Goal: Task Accomplishment & Management: Manage account settings

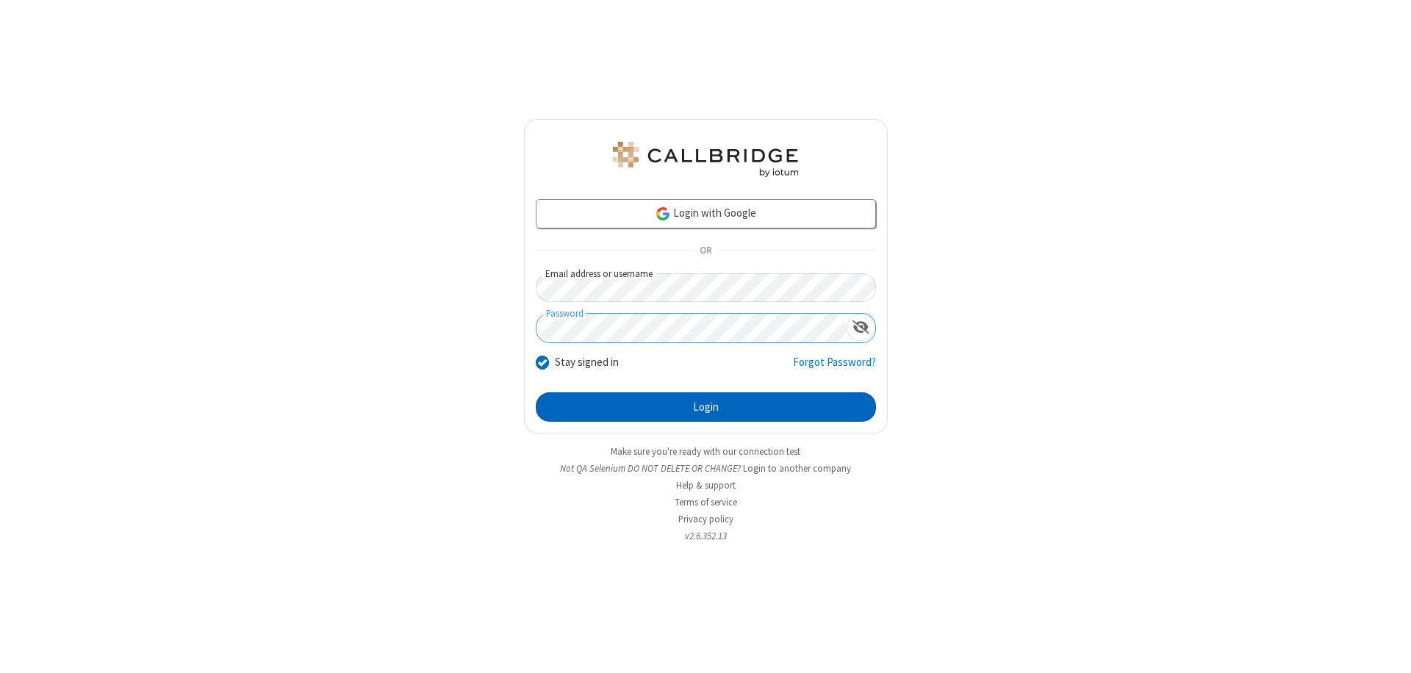
click at [705, 407] on button "Login" at bounding box center [706, 406] width 340 height 29
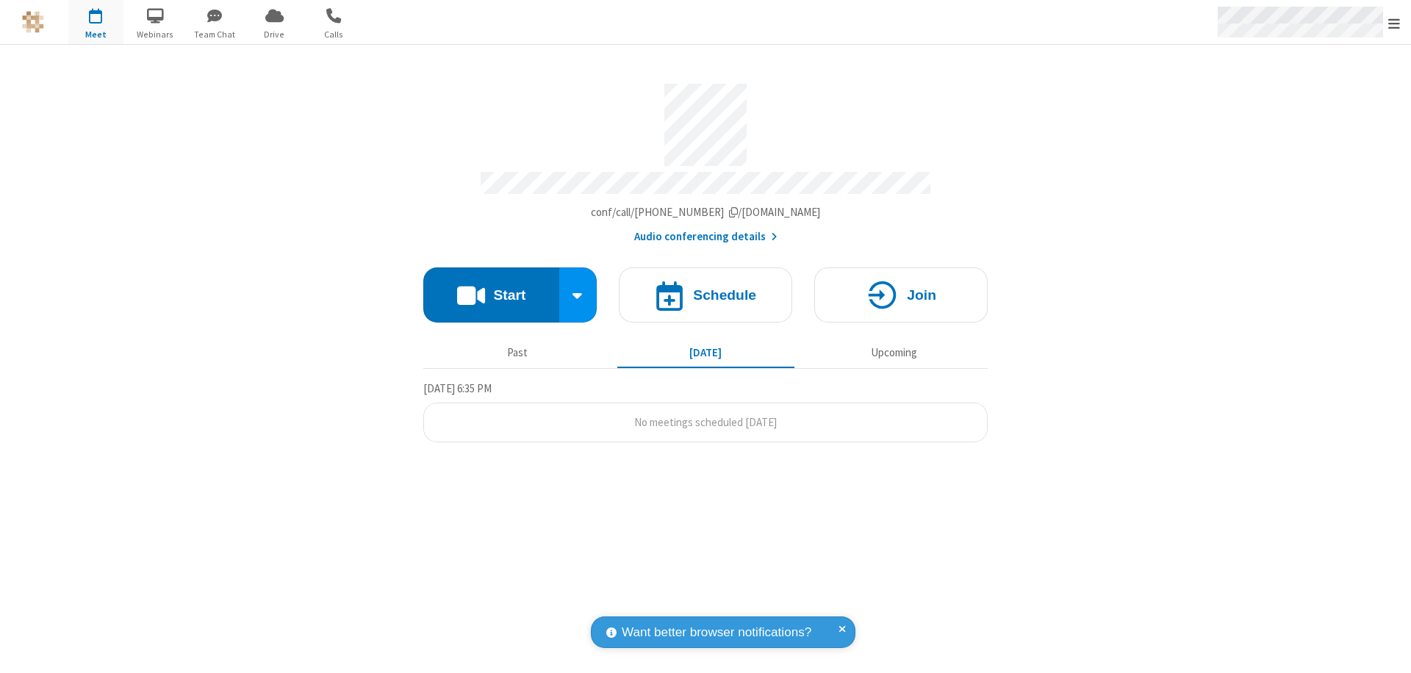
click at [1394, 23] on span "Open menu" at bounding box center [1394, 23] width 12 height 15
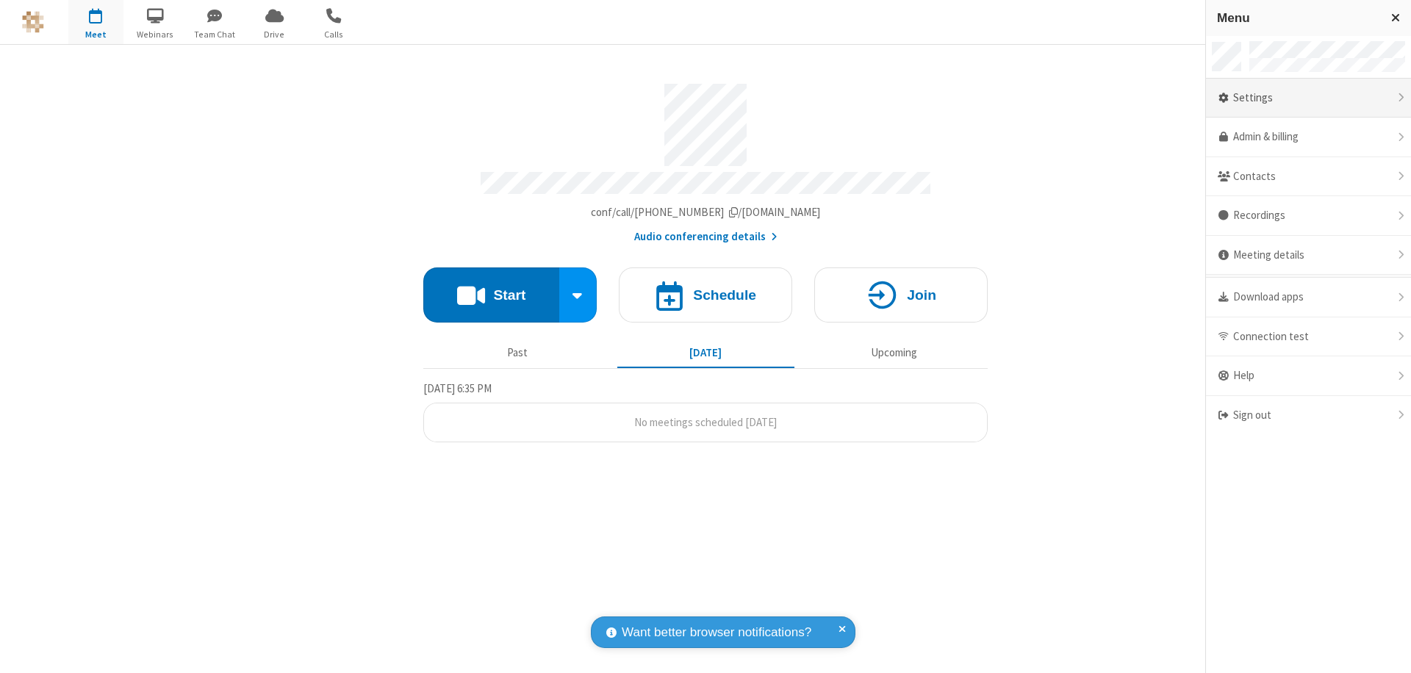
click at [1308, 98] on div "Settings" at bounding box center [1308, 99] width 205 height 40
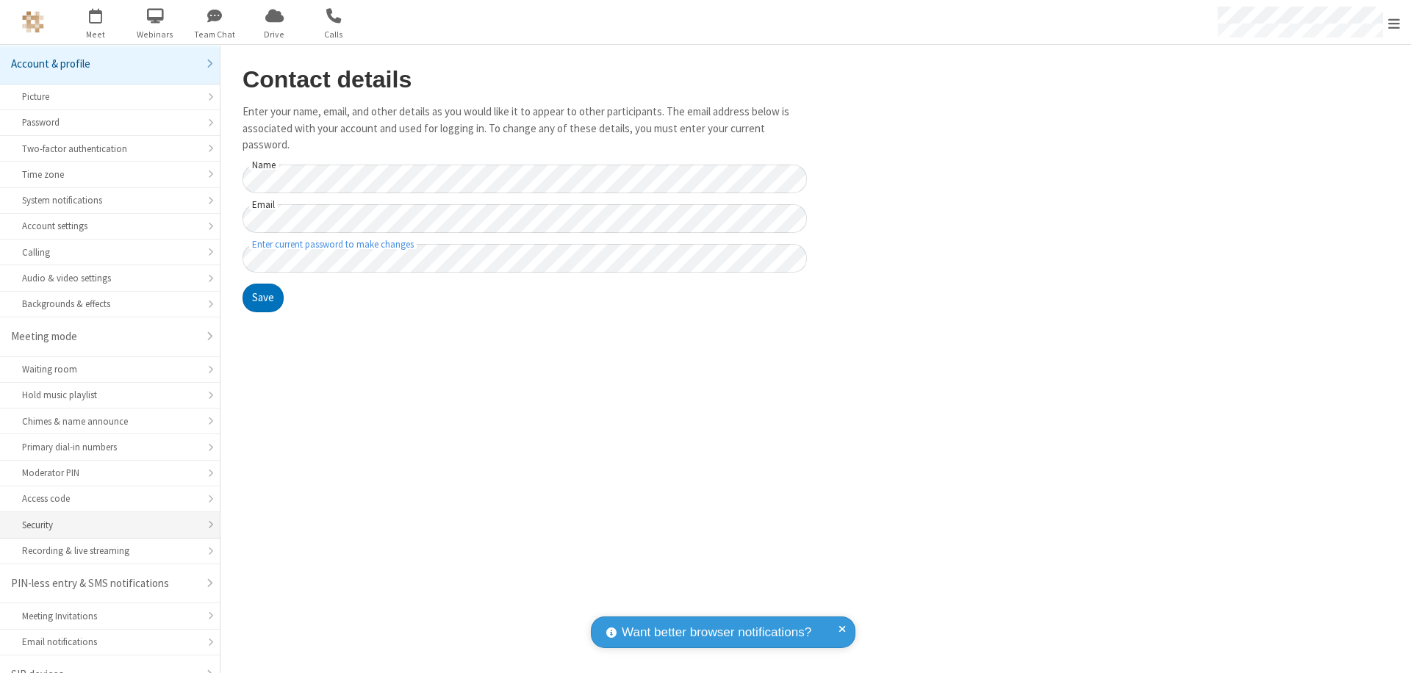
click at [104, 518] on div "Security" at bounding box center [110, 525] width 176 height 14
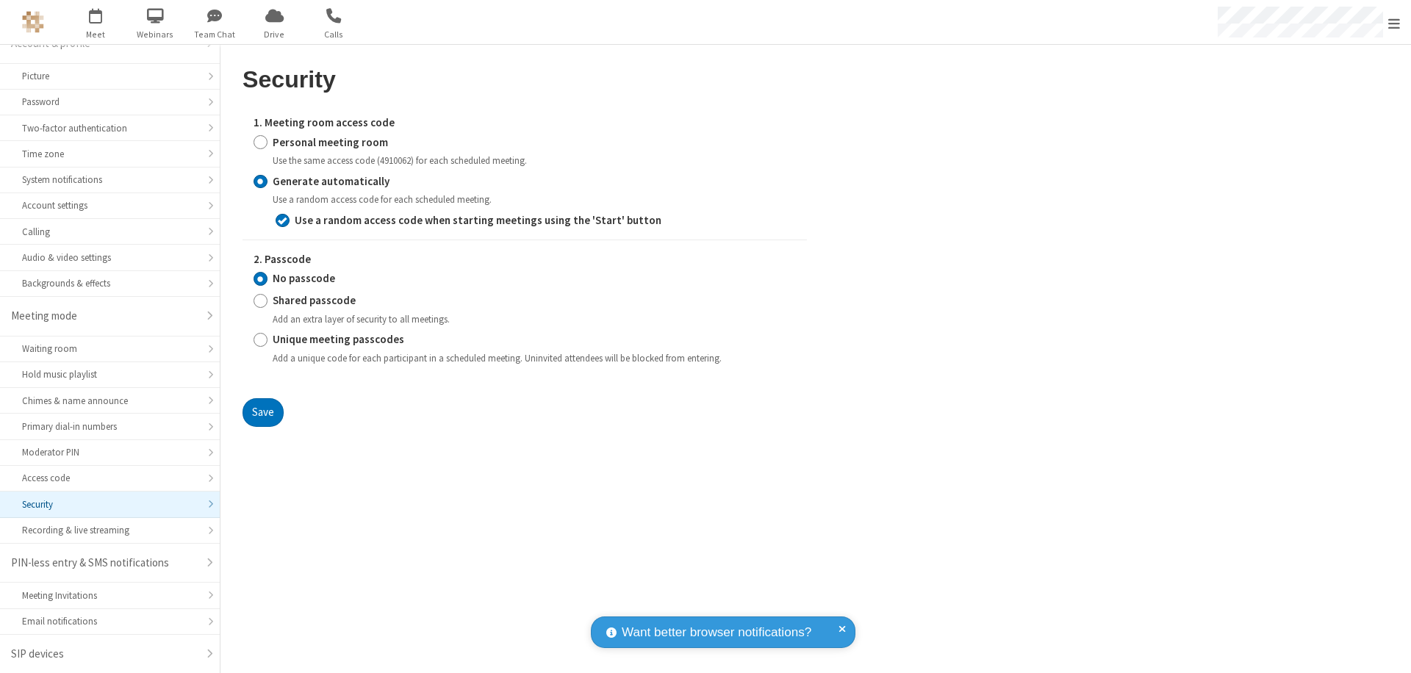
click at [260, 181] on input "Generate automatically" at bounding box center [260, 180] width 14 height 15
click at [260, 278] on input "No passcode" at bounding box center [260, 278] width 14 height 15
click at [262, 412] on button "Save" at bounding box center [262, 412] width 41 height 29
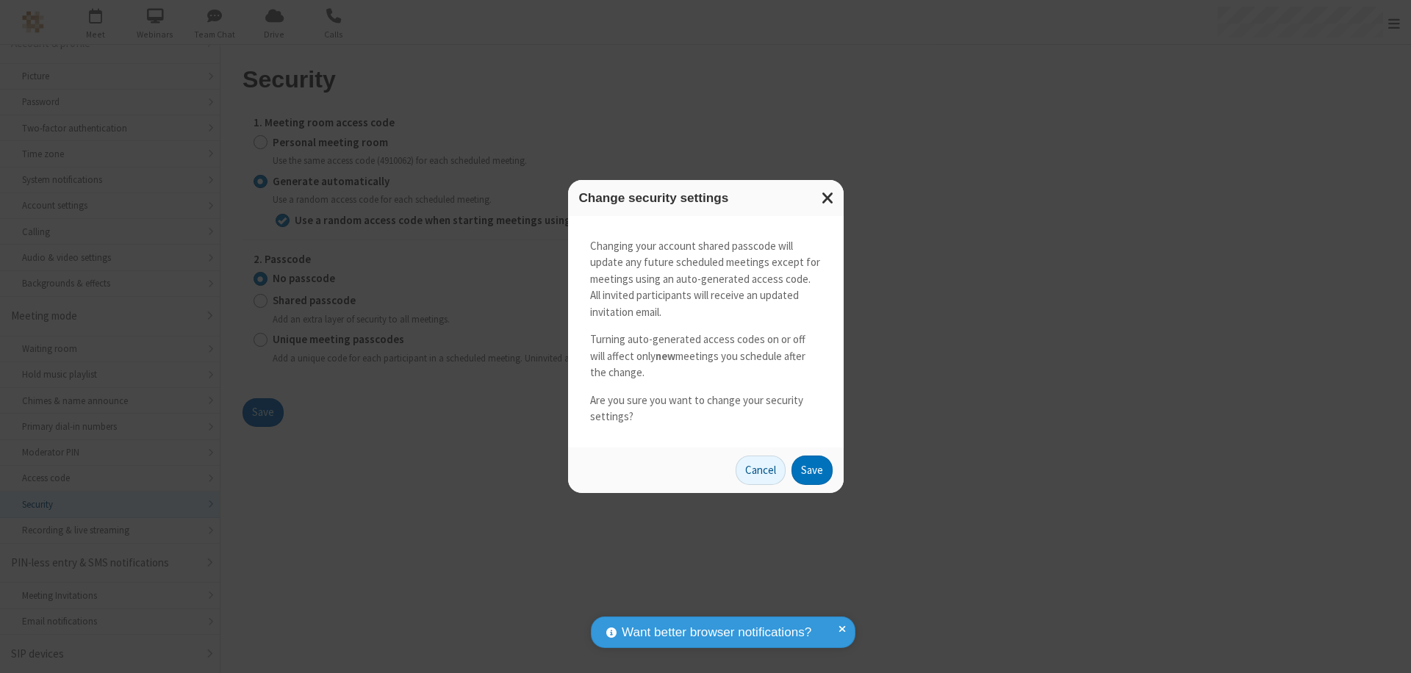
click at [811, 469] on button "Save" at bounding box center [811, 470] width 41 height 29
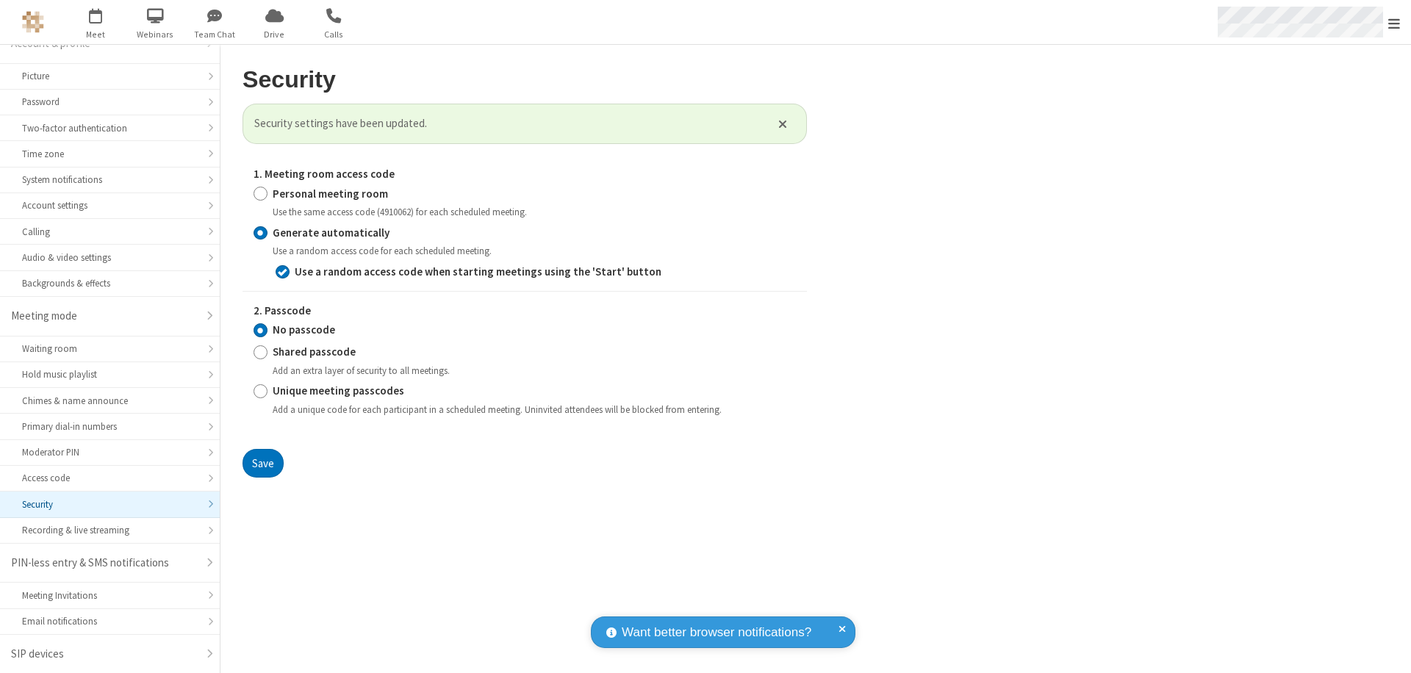
click at [1394, 23] on span "Open menu" at bounding box center [1394, 23] width 12 height 15
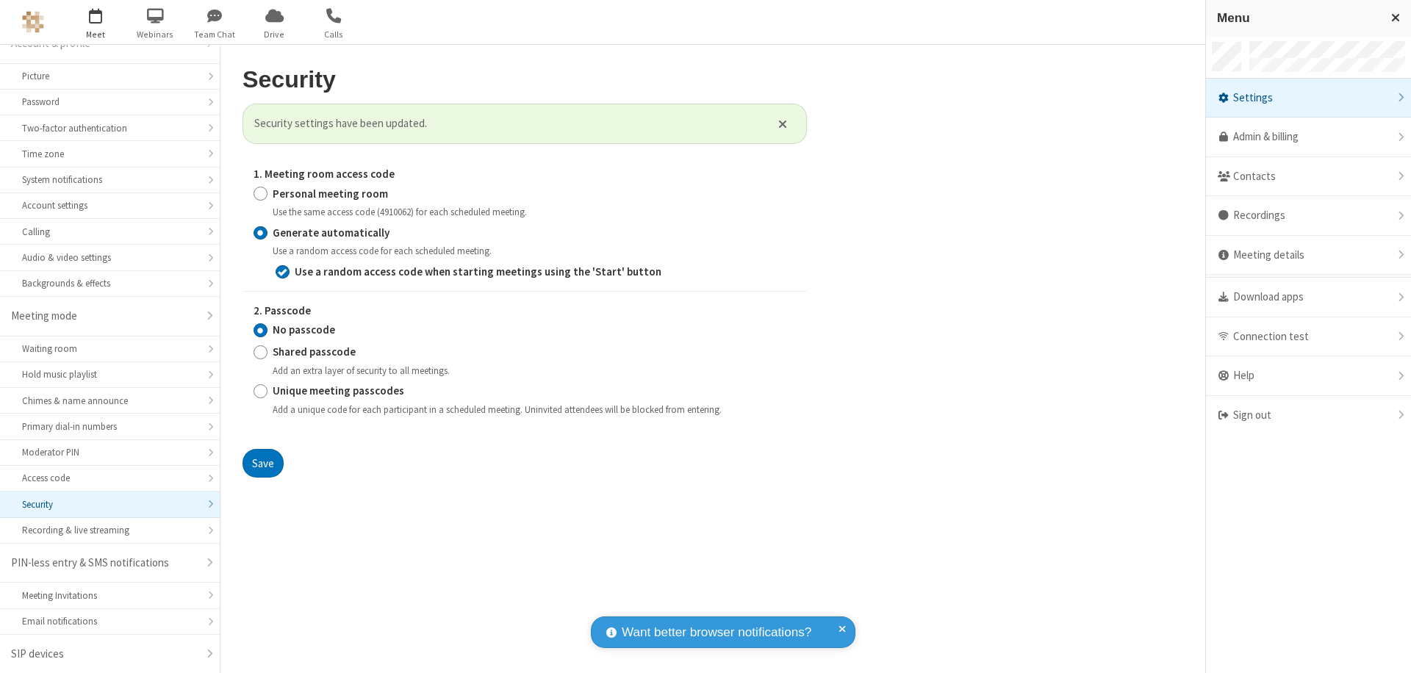
click at [96, 22] on span "button" at bounding box center [95, 15] width 55 height 25
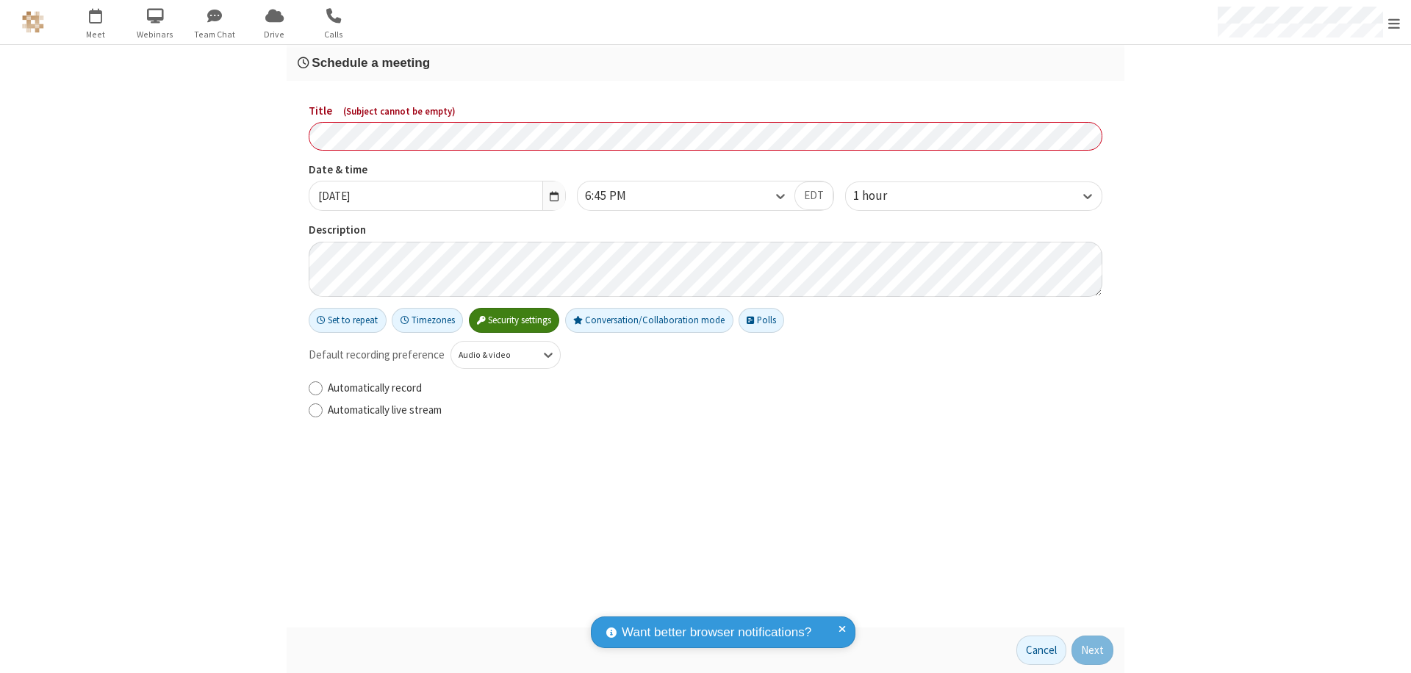
click at [705, 62] on h3 "Schedule a meeting" at bounding box center [706, 63] width 816 height 14
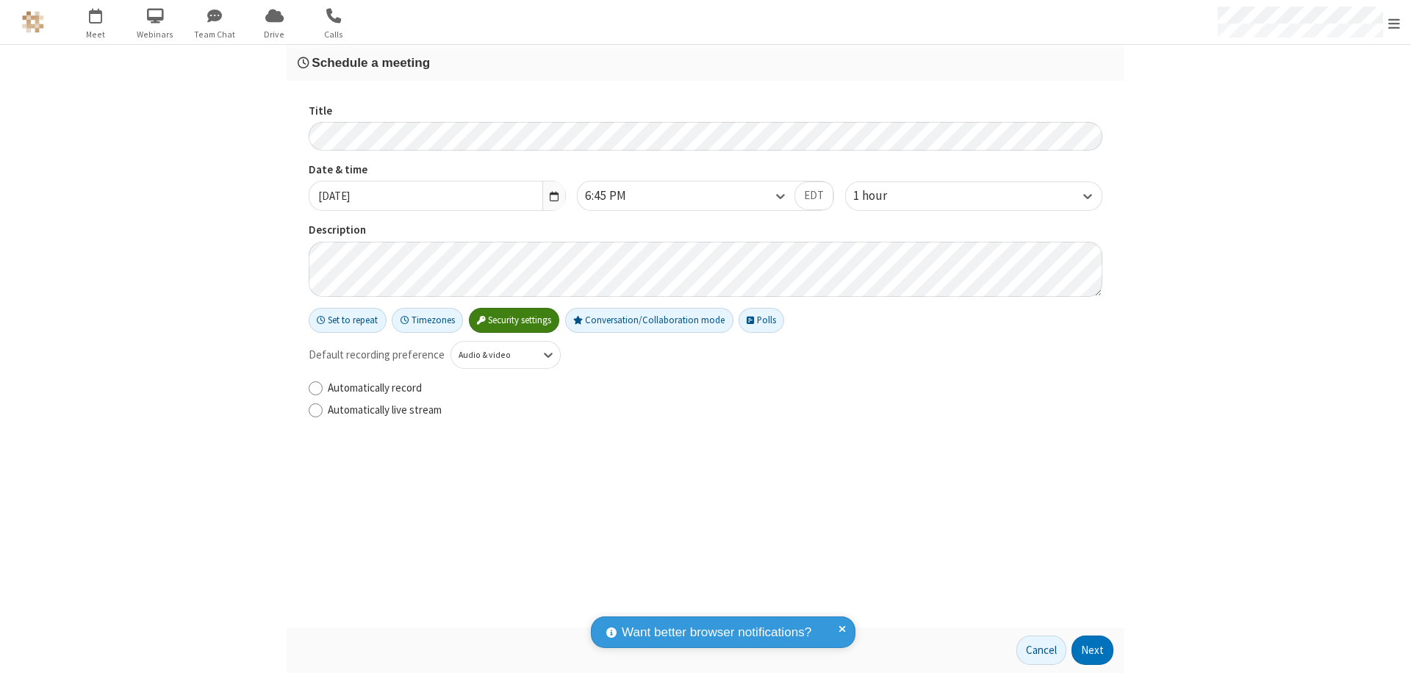
click at [1093, 650] on button "Next" at bounding box center [1092, 650] width 42 height 29
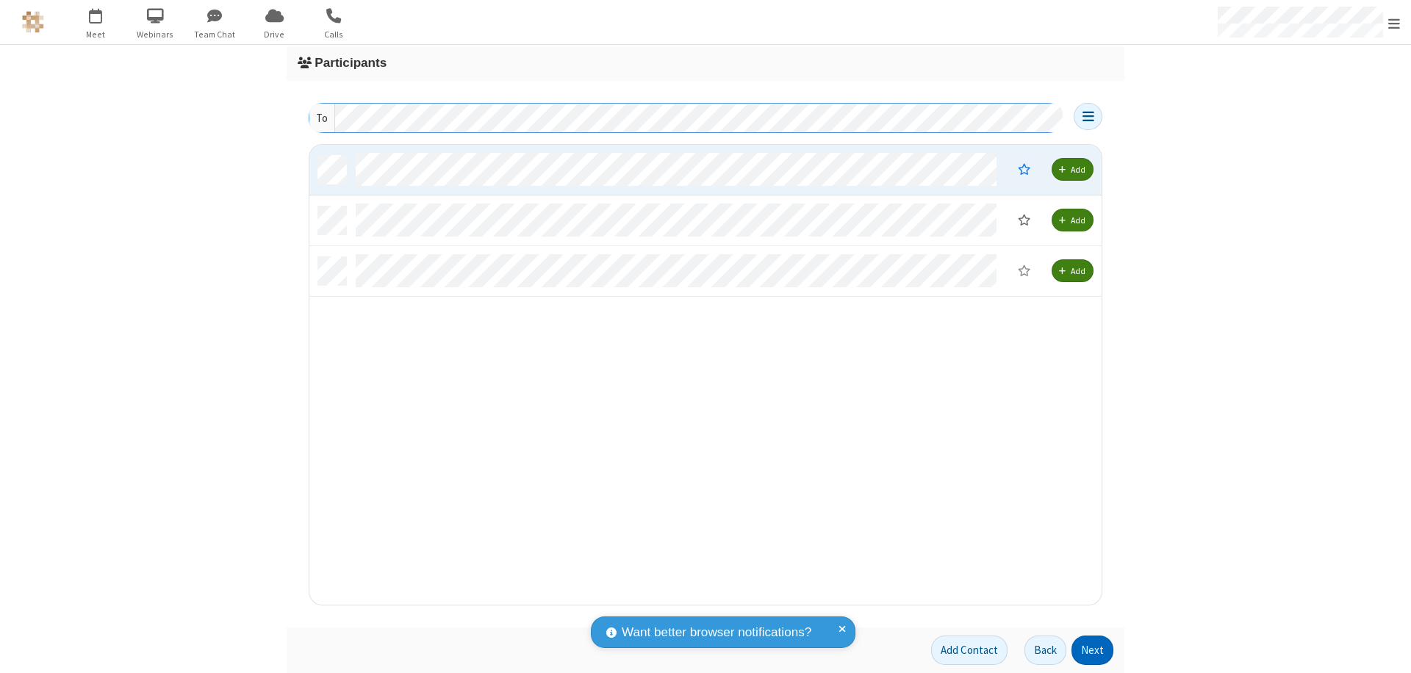
click at [1093, 650] on button "Next" at bounding box center [1092, 650] width 42 height 29
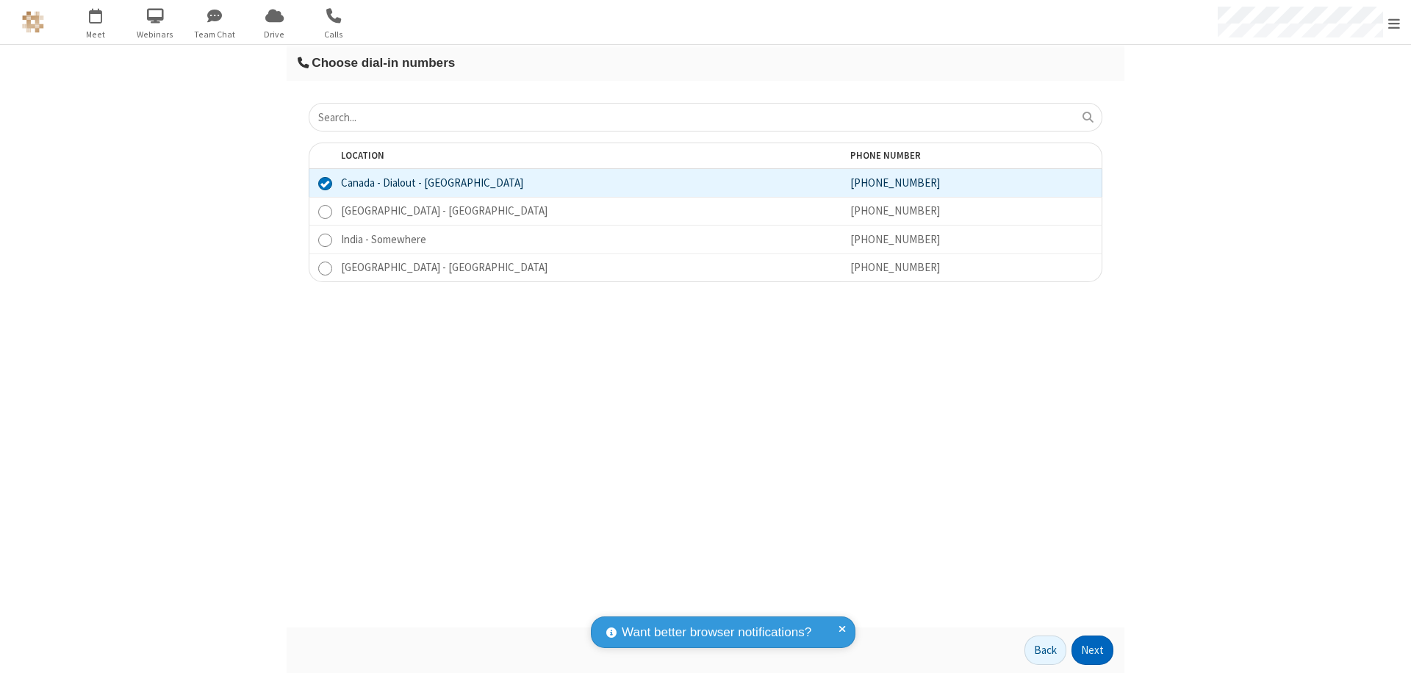
click at [1093, 650] on button "Next" at bounding box center [1092, 650] width 42 height 29
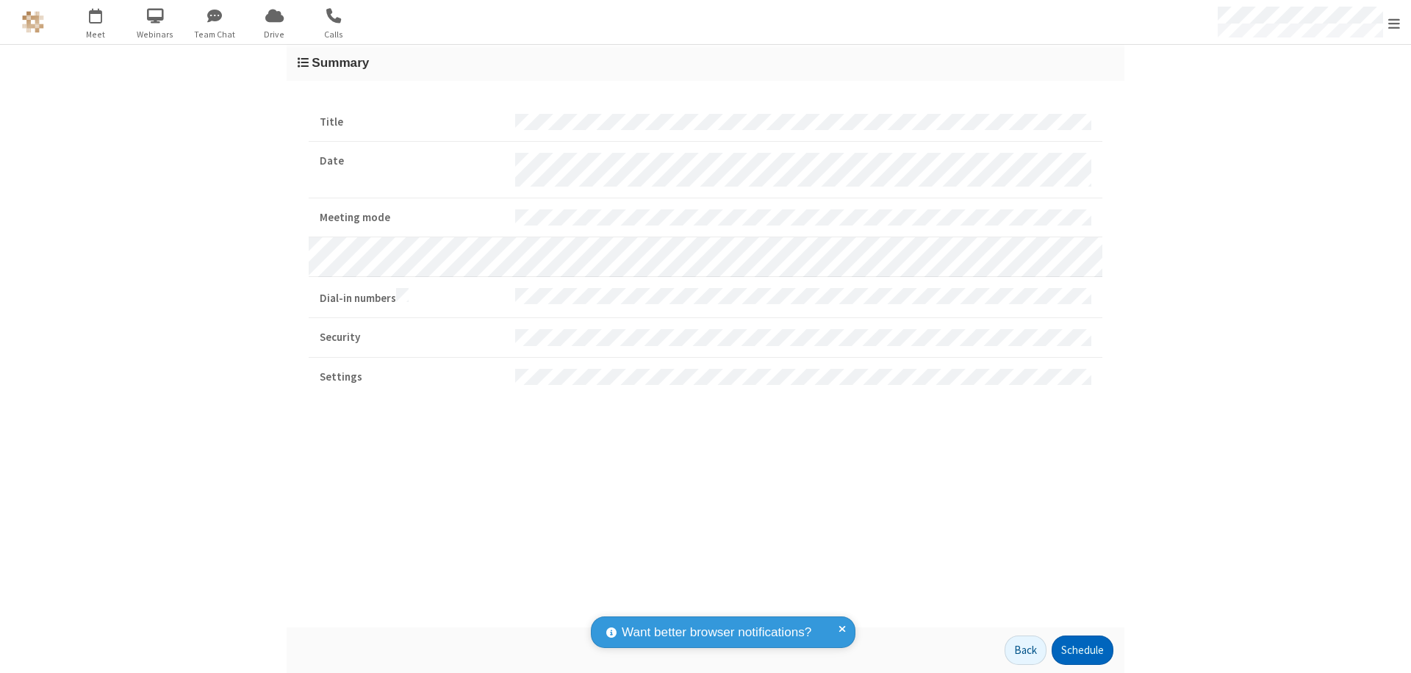
click at [1082, 650] on button "Schedule" at bounding box center [1082, 650] width 62 height 29
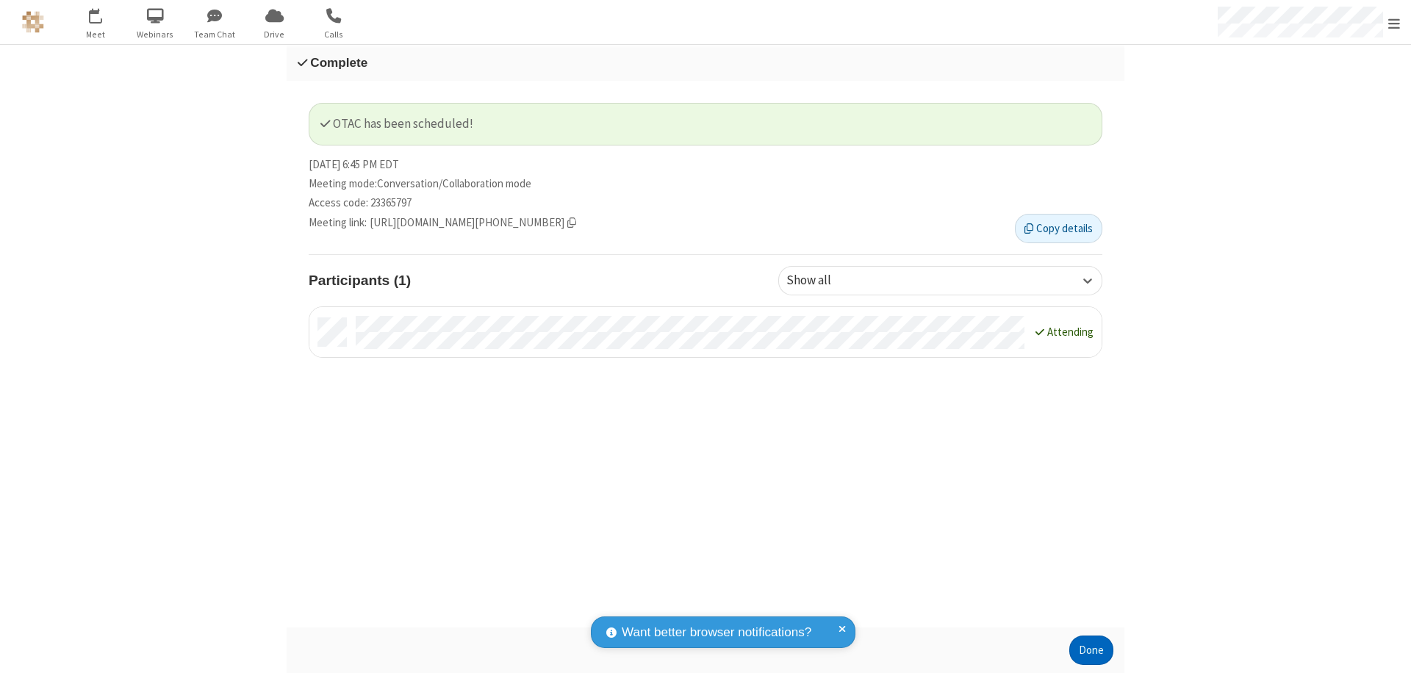
click at [1091, 650] on button "Done" at bounding box center [1091, 650] width 44 height 29
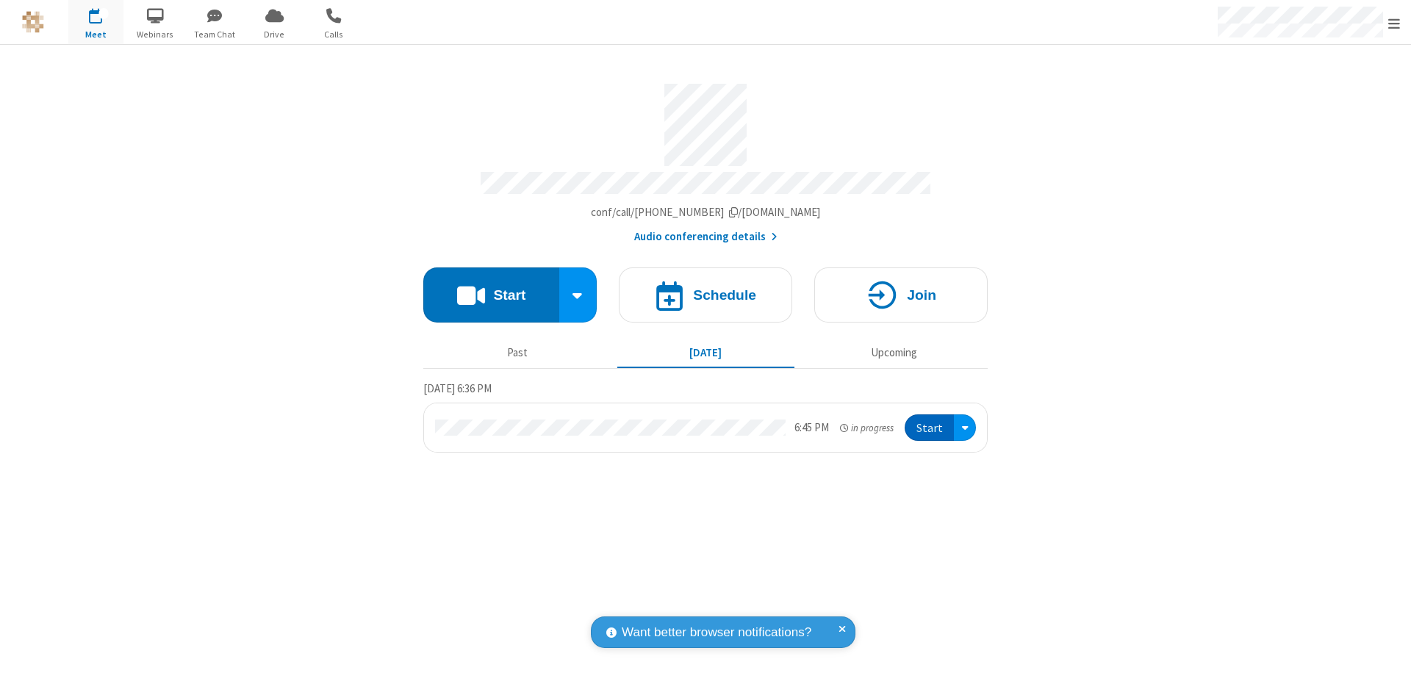
click at [930, 421] on button "Start" at bounding box center [928, 427] width 49 height 27
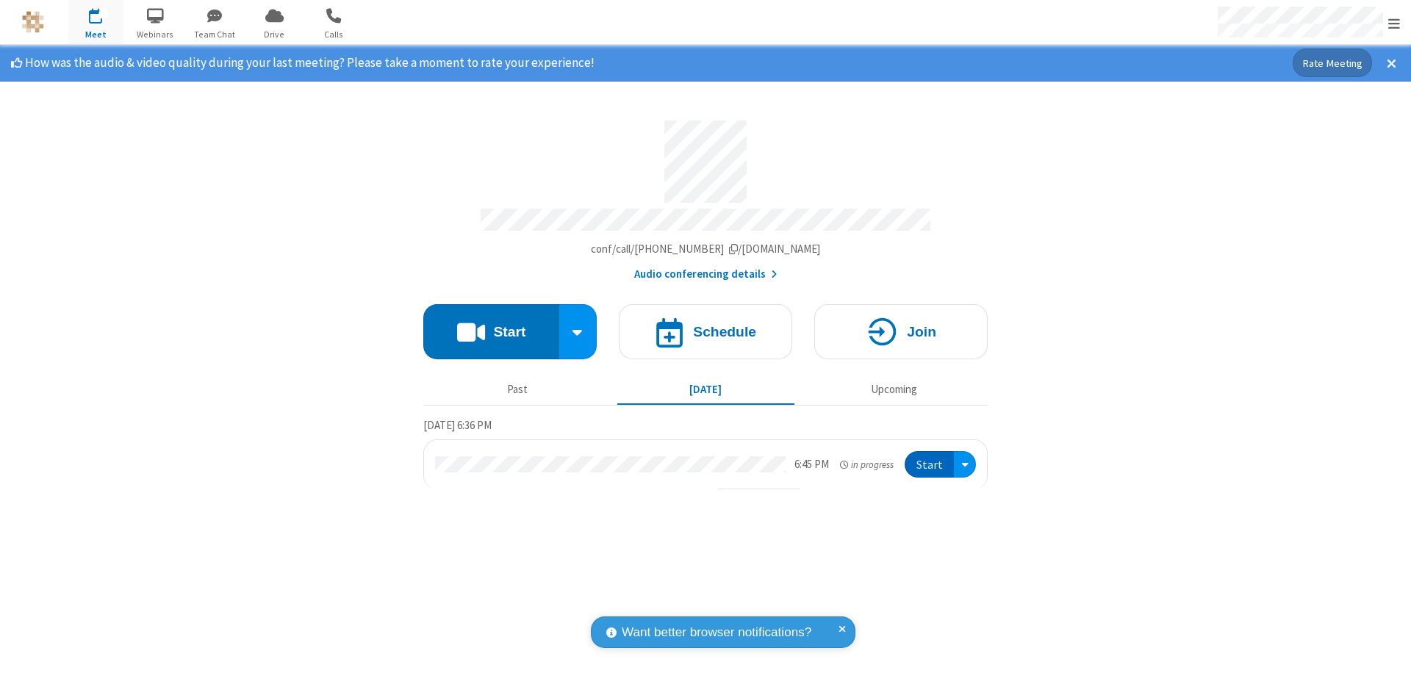
click at [1394, 23] on span "Open menu" at bounding box center [1394, 23] width 12 height 15
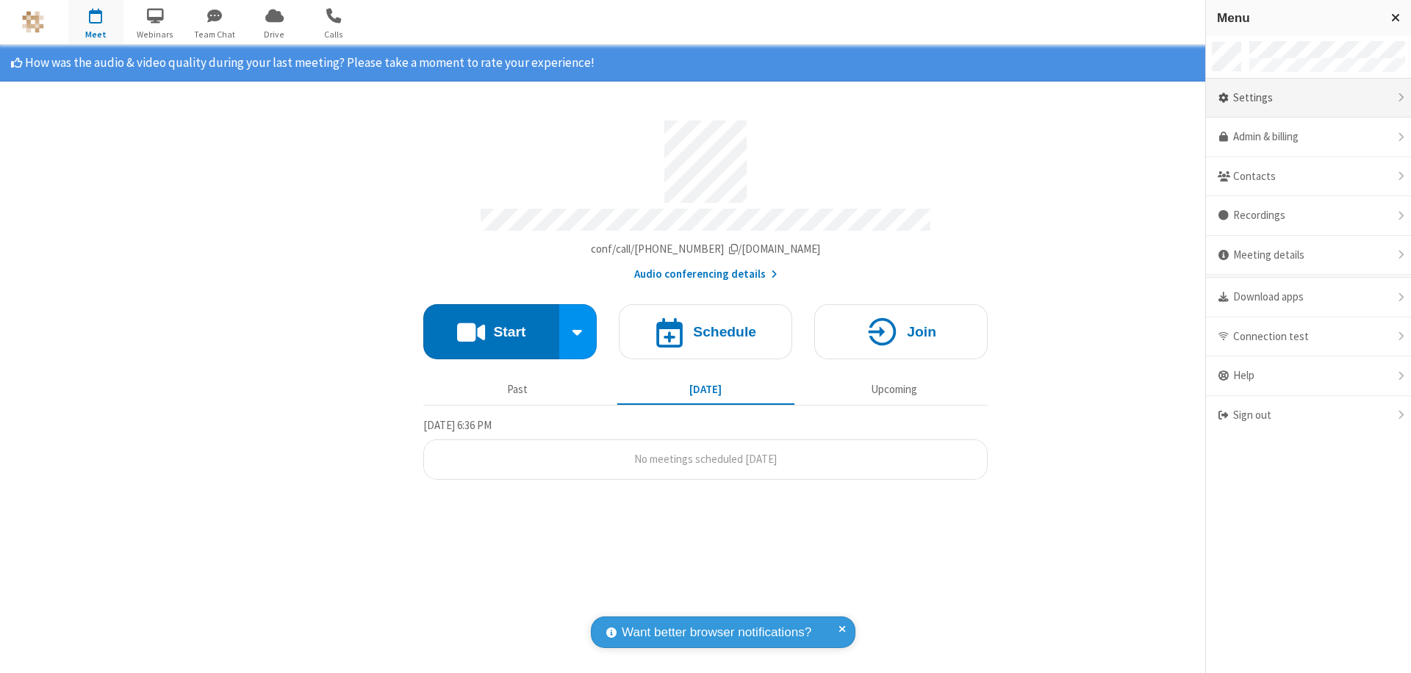
click at [1308, 98] on div "Settings" at bounding box center [1308, 99] width 205 height 40
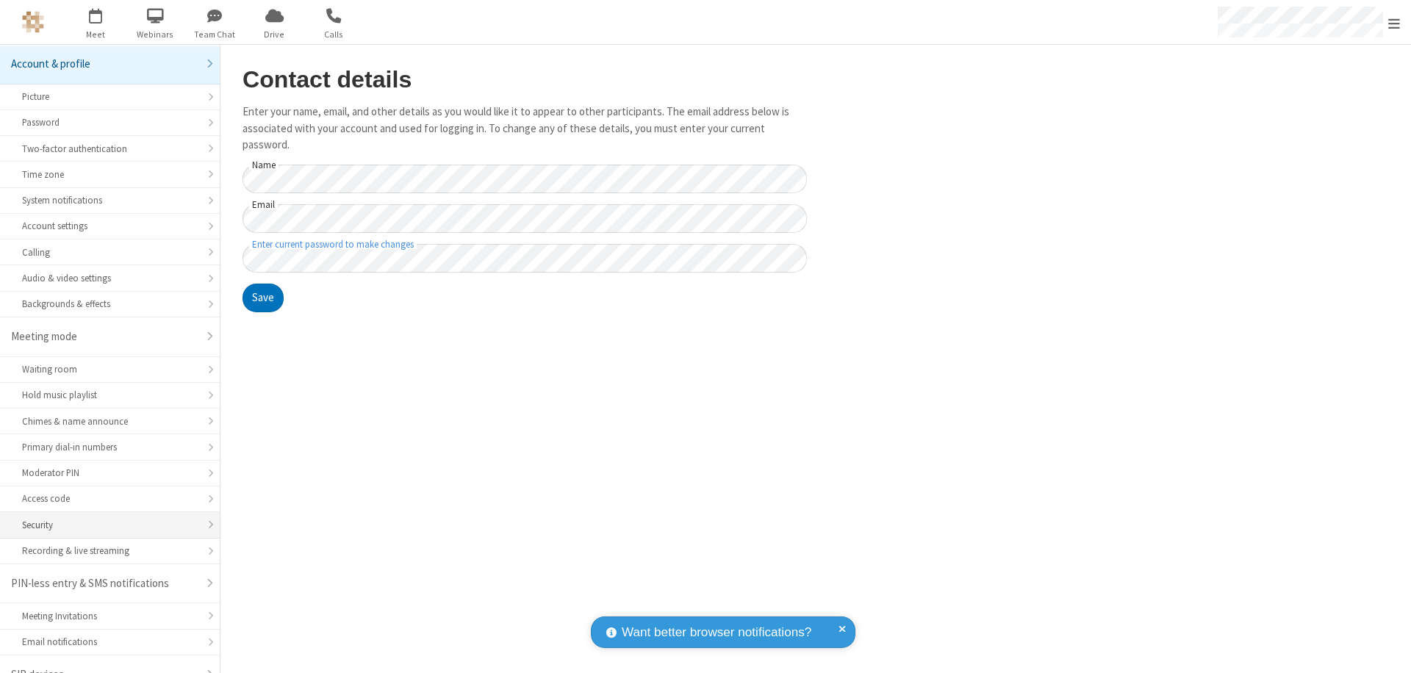
click at [104, 518] on div "Security" at bounding box center [110, 525] width 176 height 14
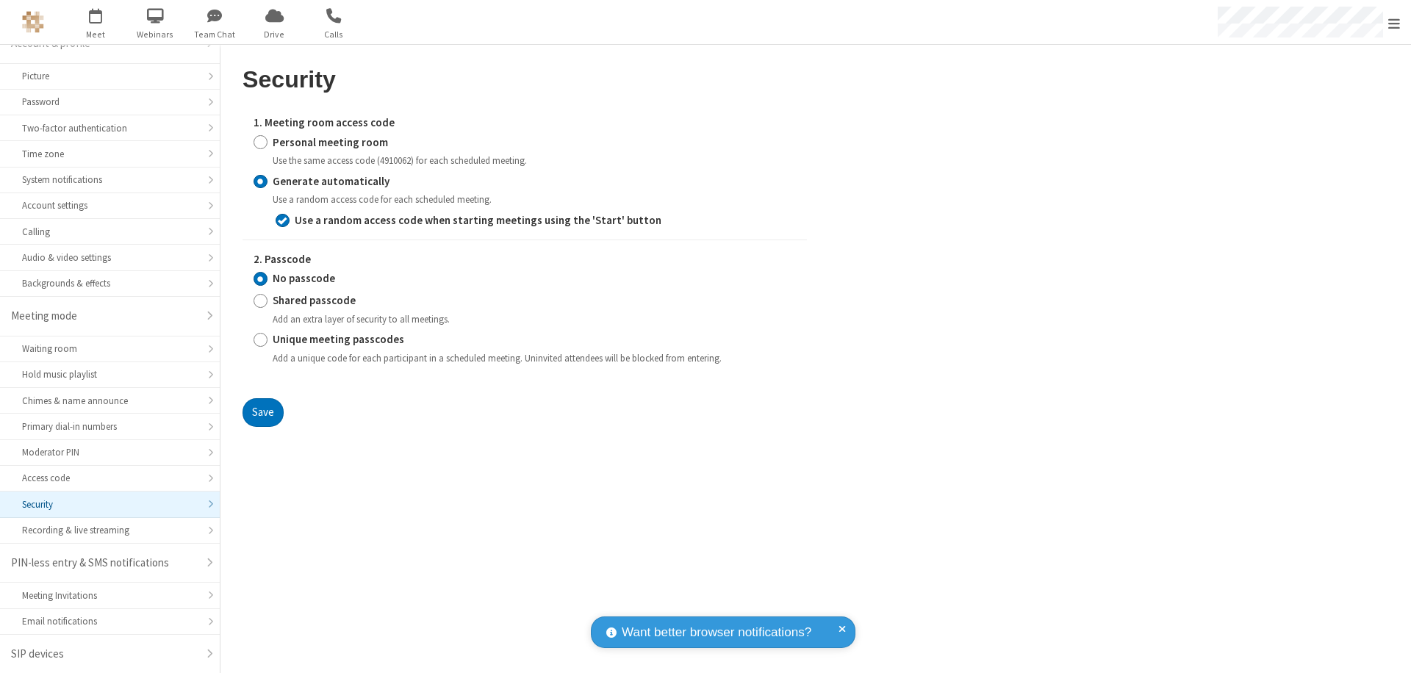
click at [260, 142] on input "Personal meeting room" at bounding box center [260, 141] width 14 height 15
radio input "true"
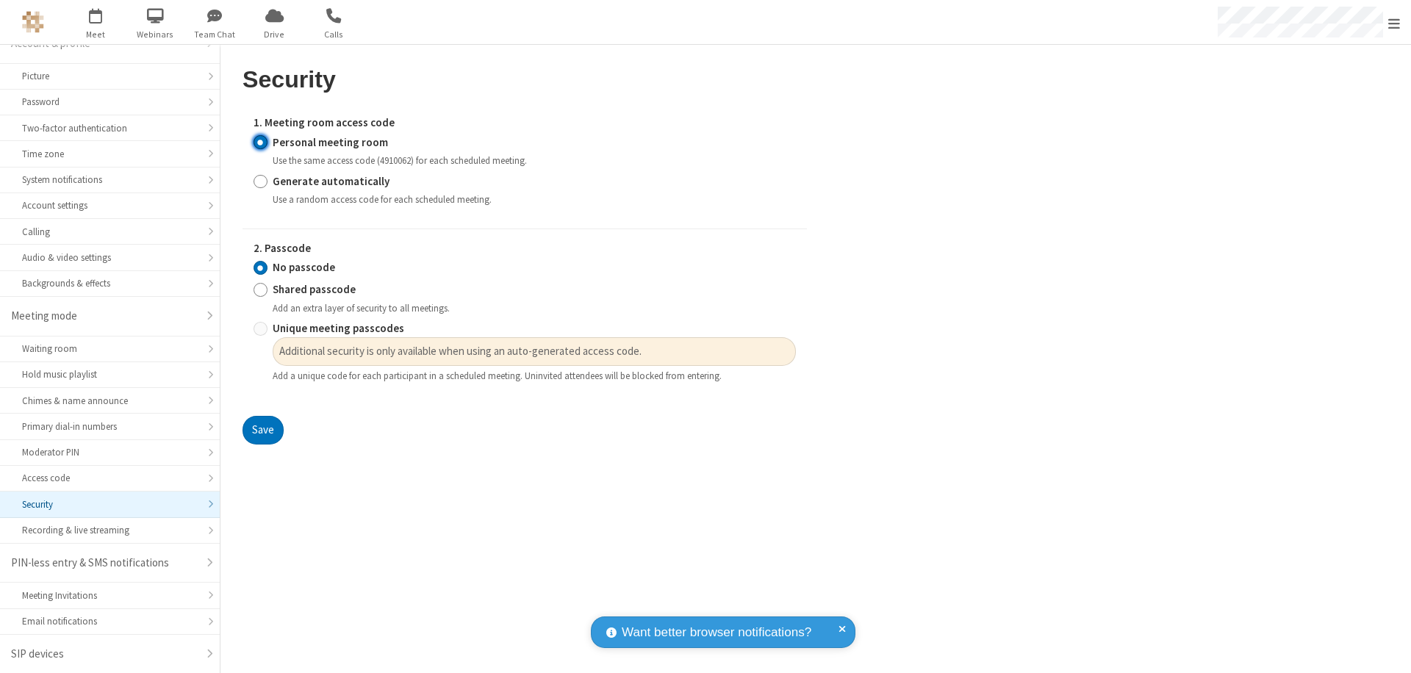
click at [260, 267] on input "No passcode" at bounding box center [260, 267] width 14 height 15
click at [262, 431] on button "Save" at bounding box center [262, 430] width 41 height 29
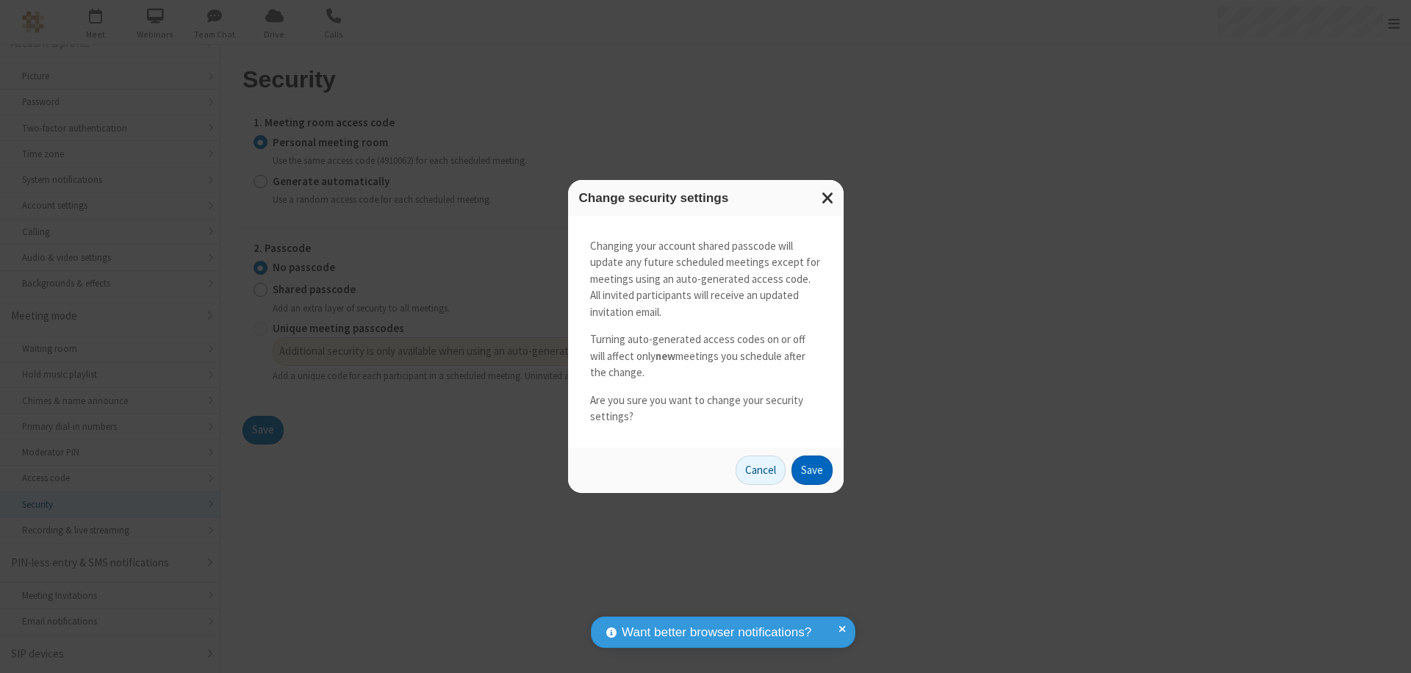
click at [811, 469] on button "Save" at bounding box center [811, 470] width 41 height 29
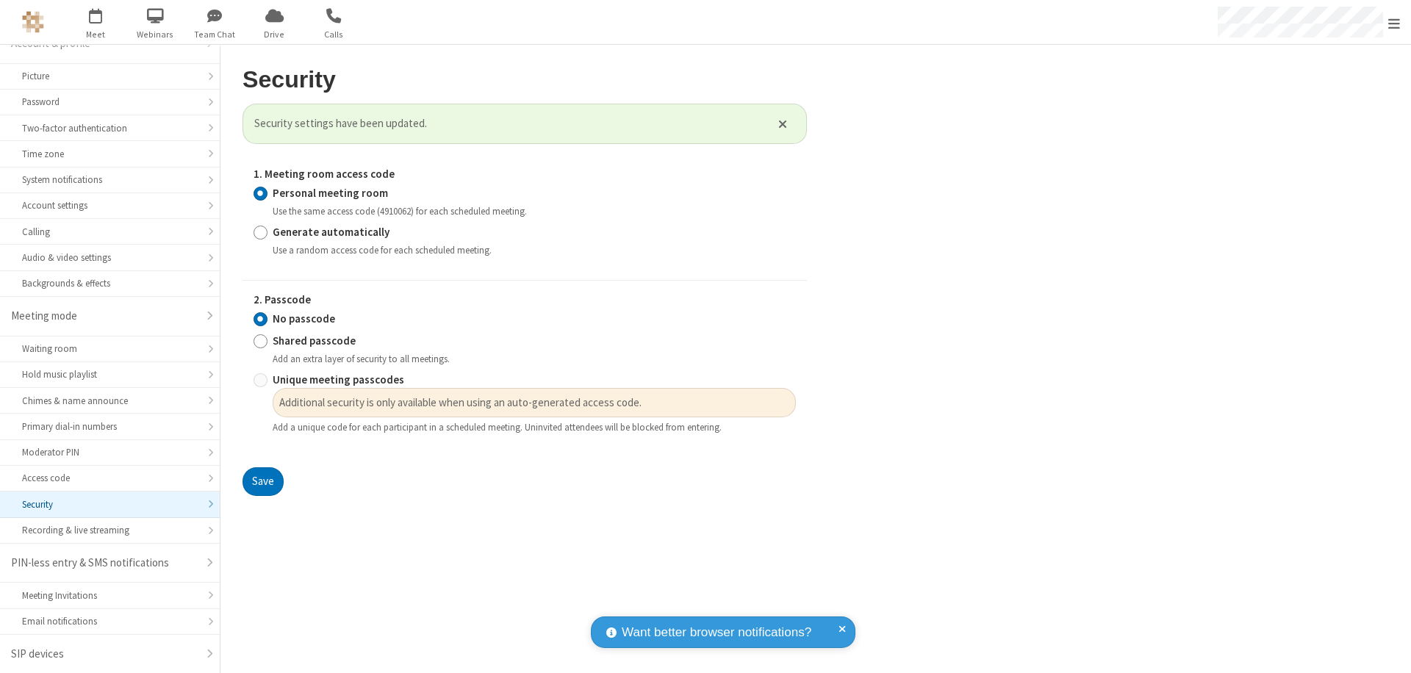
click at [1394, 22] on span "Open menu" at bounding box center [1394, 23] width 12 height 15
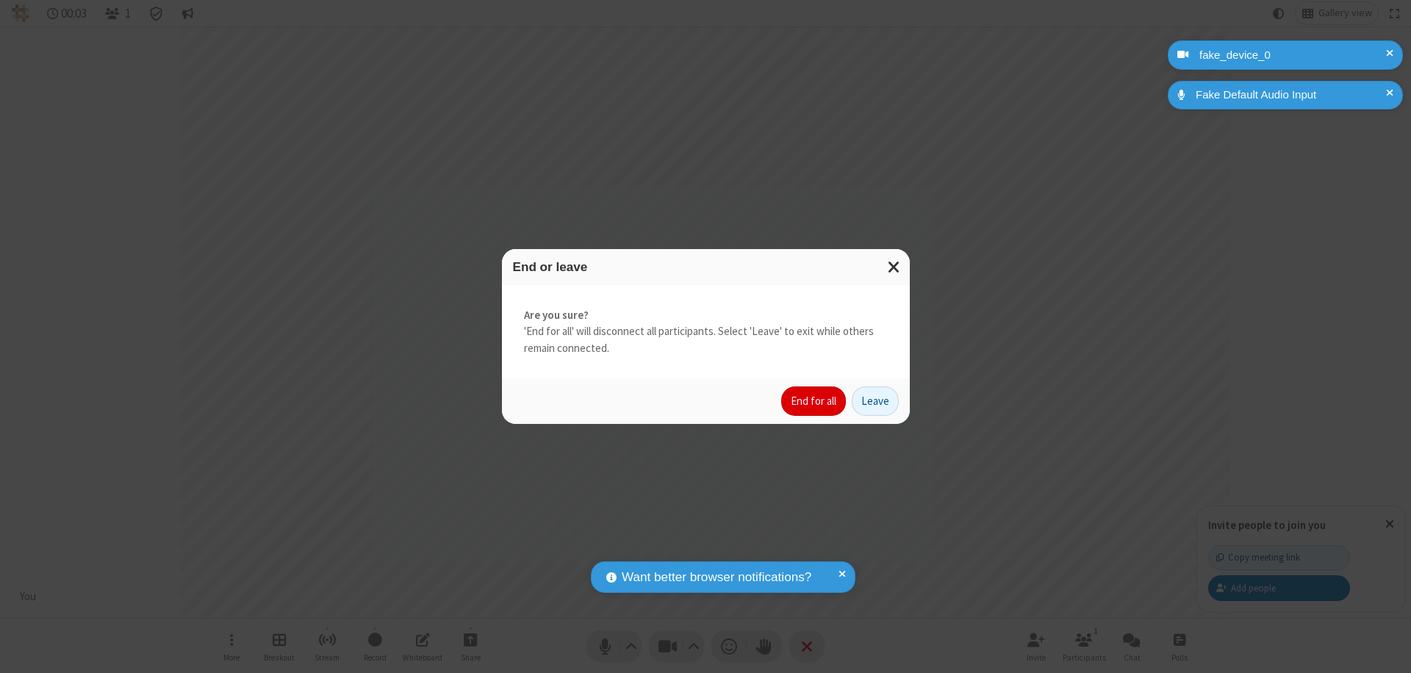
click at [814, 401] on button "End for all" at bounding box center [813, 400] width 65 height 29
